Goal: Navigation & Orientation: Understand site structure

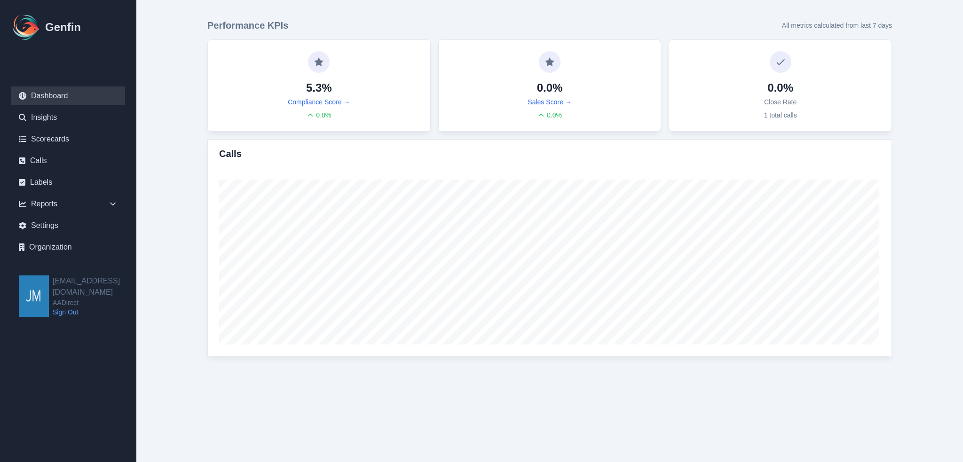
click at [27, 24] on img at bounding box center [26, 27] width 30 height 30
click at [59, 26] on h1 "Genfin" at bounding box center [63, 27] width 36 height 15
click at [25, 29] on img at bounding box center [26, 27] width 30 height 30
click at [24, 289] on img at bounding box center [34, 296] width 30 height 41
click at [48, 231] on link "Settings" at bounding box center [68, 225] width 114 height 19
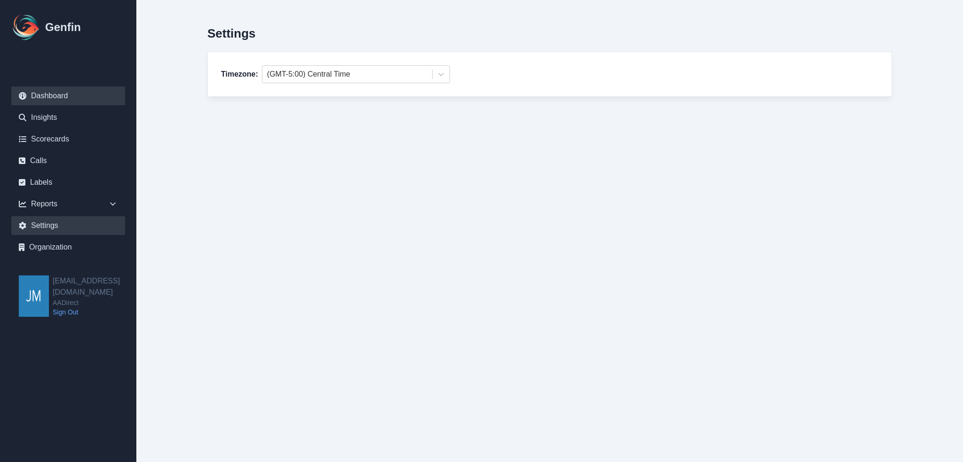
click at [54, 94] on link "Dashboard" at bounding box center [68, 96] width 114 height 19
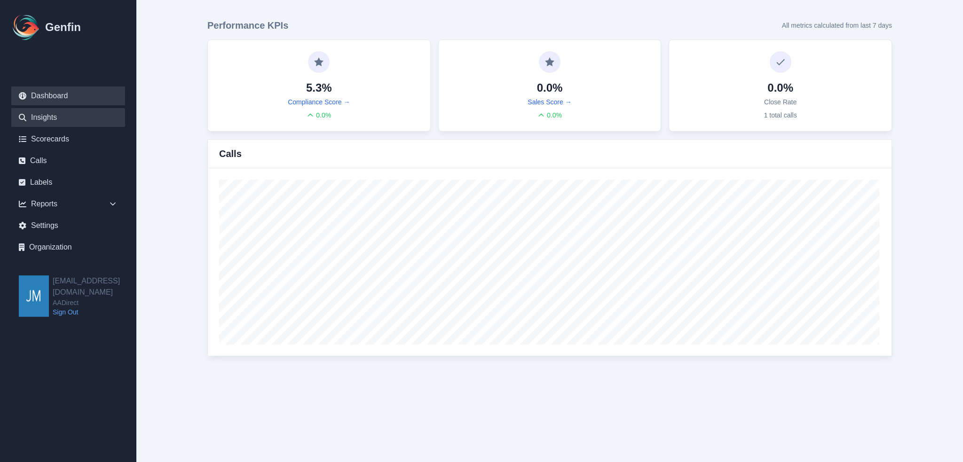
click at [39, 117] on link "Insights" at bounding box center [68, 117] width 114 height 19
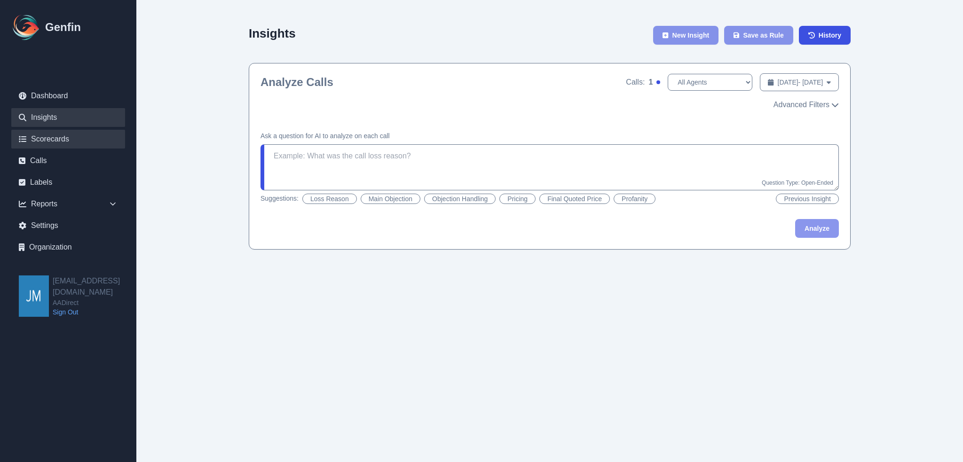
click at [53, 146] on link "Scorecards" at bounding box center [68, 139] width 114 height 19
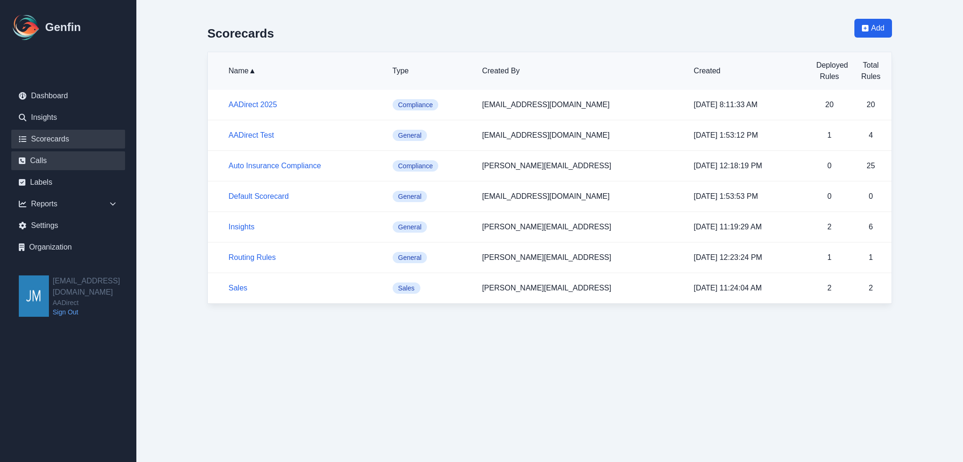
click at [48, 163] on link "Calls" at bounding box center [68, 160] width 114 height 19
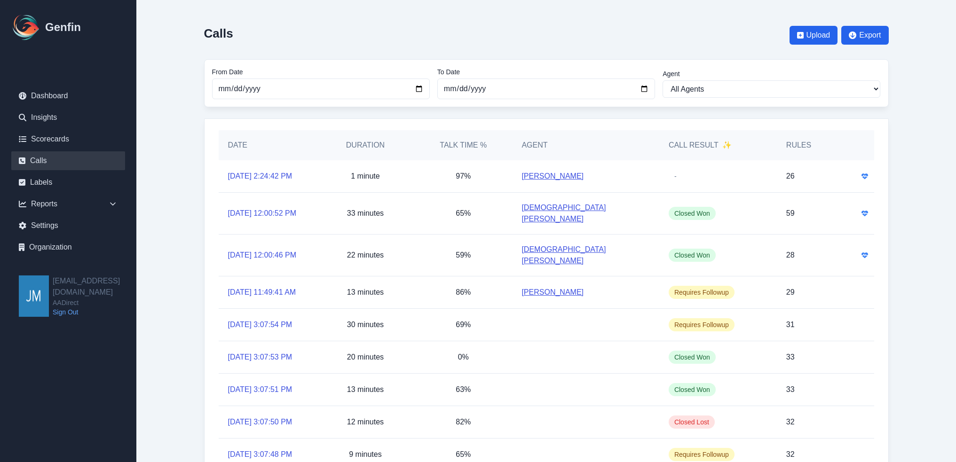
click at [58, 21] on h1 "Genfin" at bounding box center [63, 27] width 36 height 15
click at [28, 30] on img at bounding box center [26, 27] width 30 height 30
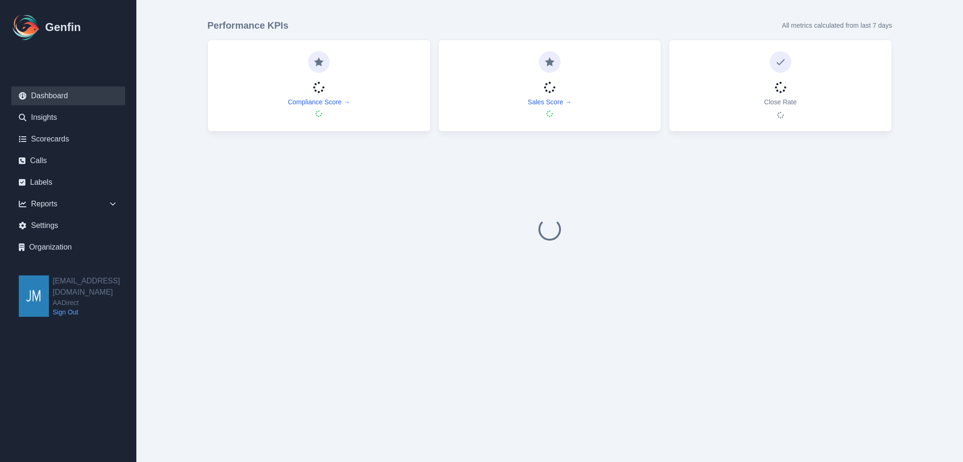
click at [33, 29] on img at bounding box center [26, 27] width 30 height 30
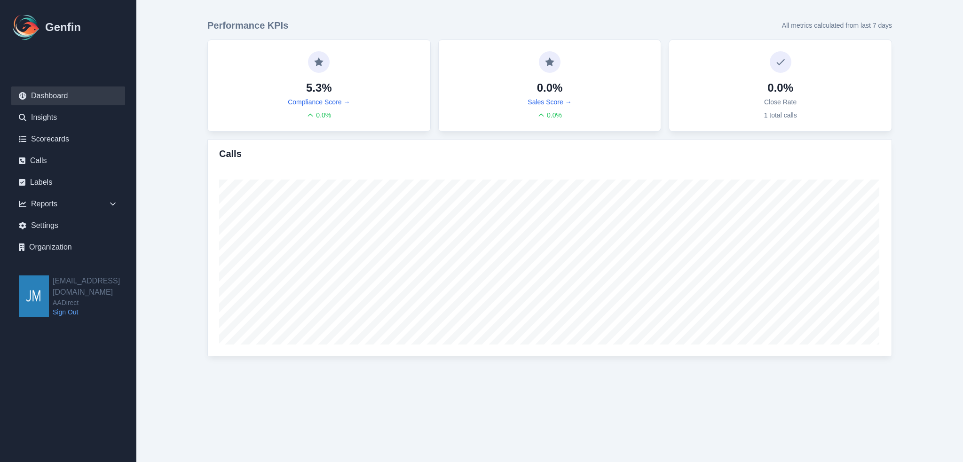
drag, startPoint x: 908, startPoint y: 101, endPoint x: 905, endPoint y: 90, distance: 11.8
click at [908, 100] on div "Performance KPIs All metrics calculated from last 7 days 5.3% Compliance Score …" at bounding box center [550, 187] width 722 height 375
click at [843, 16] on div "Performance KPIs All metrics calculated from last 7 days 5.3% Compliance Score …" at bounding box center [550, 187] width 722 height 375
click at [758, 91] on div "0.0% Close Rate 1 total calls" at bounding box center [781, 85] width 200 height 69
drag, startPoint x: 774, startPoint y: 57, endPoint x: 556, endPoint y: 83, distance: 218.8
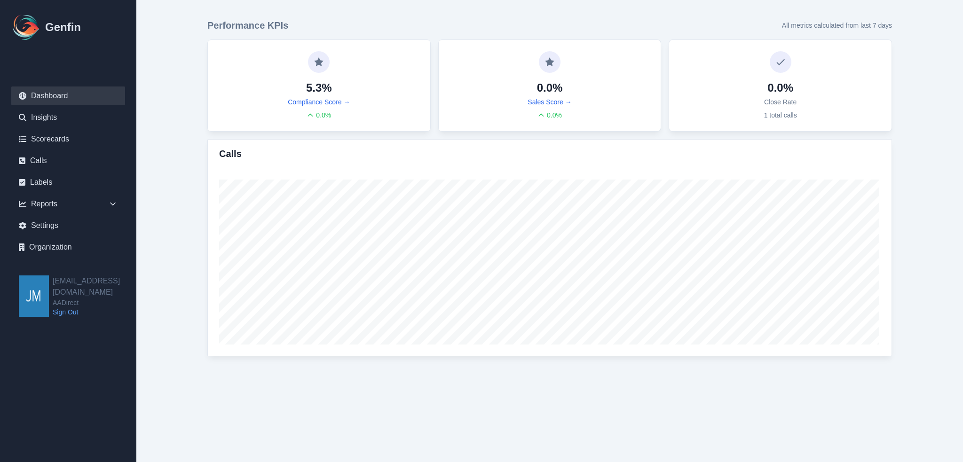
click at [750, 64] on div "0.0% Close Rate 1 total calls" at bounding box center [781, 85] width 200 height 69
click at [499, 103] on div "0.0% Sales Score → 0.0 %" at bounding box center [550, 85] width 200 height 69
